Goal: Task Accomplishment & Management: Manage account settings

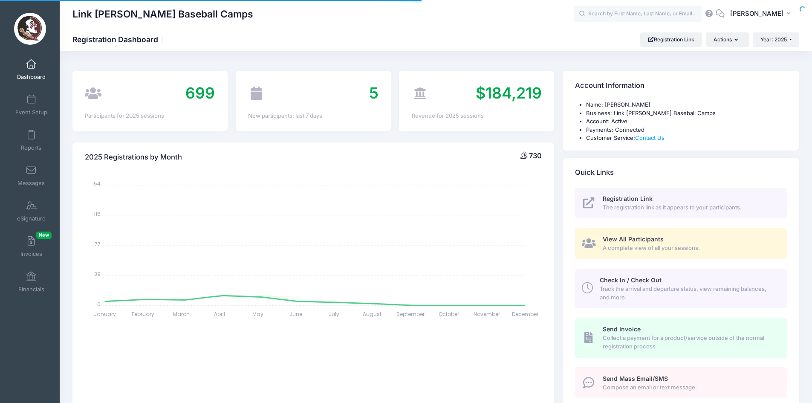
select select
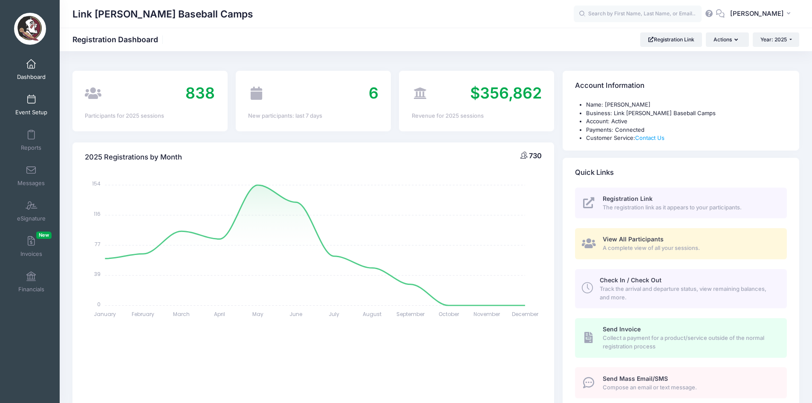
click at [31, 97] on span at bounding box center [31, 99] width 0 height 9
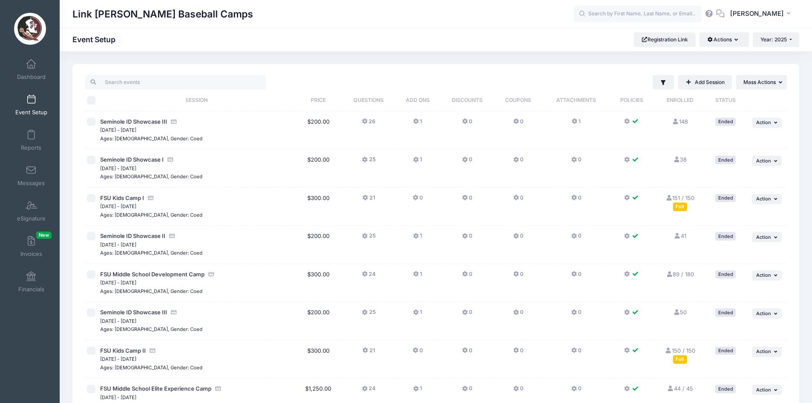
click at [600, 87] on div "Filter Filter Options Show: Active Live Completed Add Session ... Mass Actions …" at bounding box center [528, 82] width 517 height 14
click at [786, 35] on button "Year: 2025" at bounding box center [776, 39] width 46 height 14
click at [782, 74] on link "Year: 2024" at bounding box center [780, 77] width 55 height 11
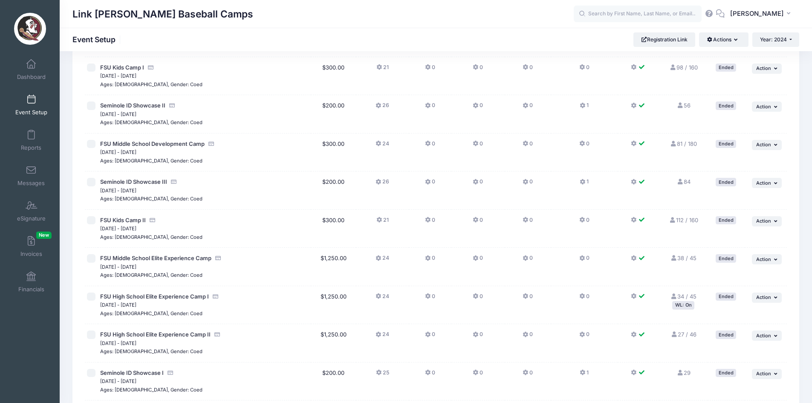
scroll to position [130, 0]
click at [684, 102] on td "56 Full" at bounding box center [684, 115] width 48 height 38
click at [687, 105] on link "56 Full" at bounding box center [684, 105] width 14 height 7
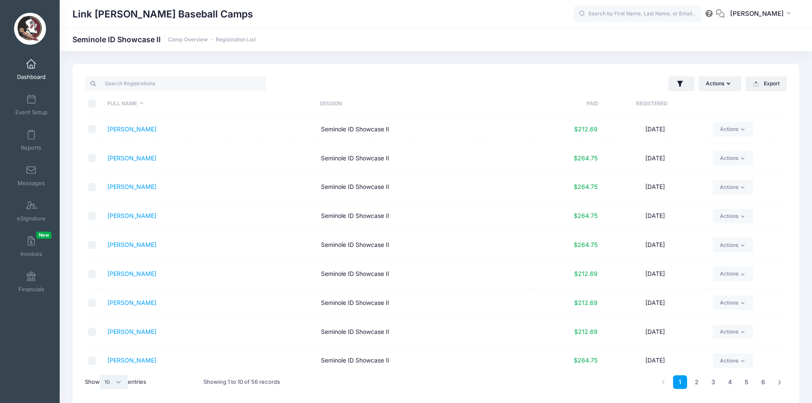
click at [119, 385] on select "All 10 25 50" at bounding box center [114, 382] width 28 height 14
select select "-1"
click at [101, 375] on select "All 10 25 50" at bounding box center [114, 382] width 28 height 14
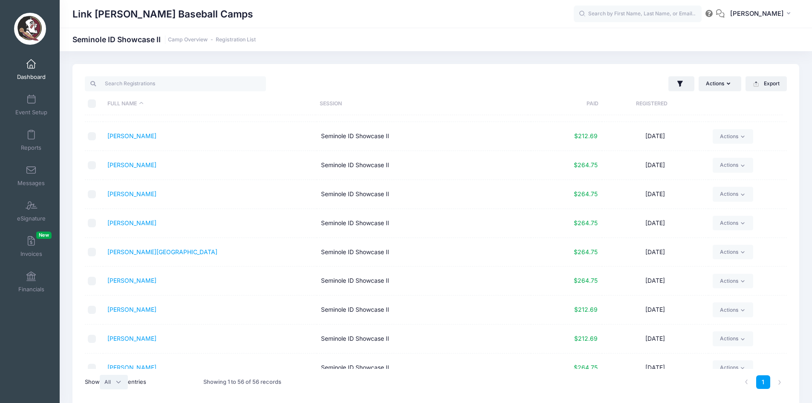
scroll to position [1366, 0]
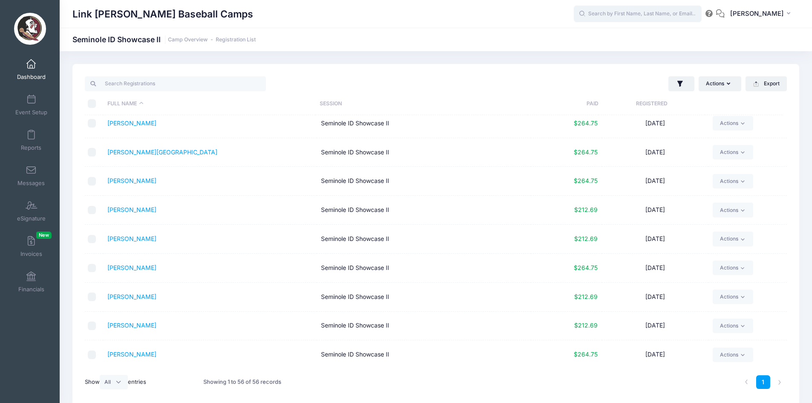
click at [623, 11] on input "text" at bounding box center [638, 14] width 128 height 17
click at [508, 19] on div "Link [PERSON_NAME] Baseball Camps" at bounding box center [323, 14] width 502 height 20
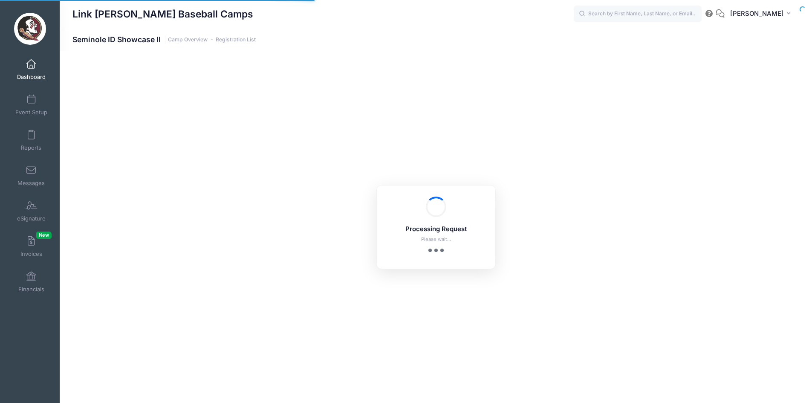
select select "10"
